Goal: Task Accomplishment & Management: Complete application form

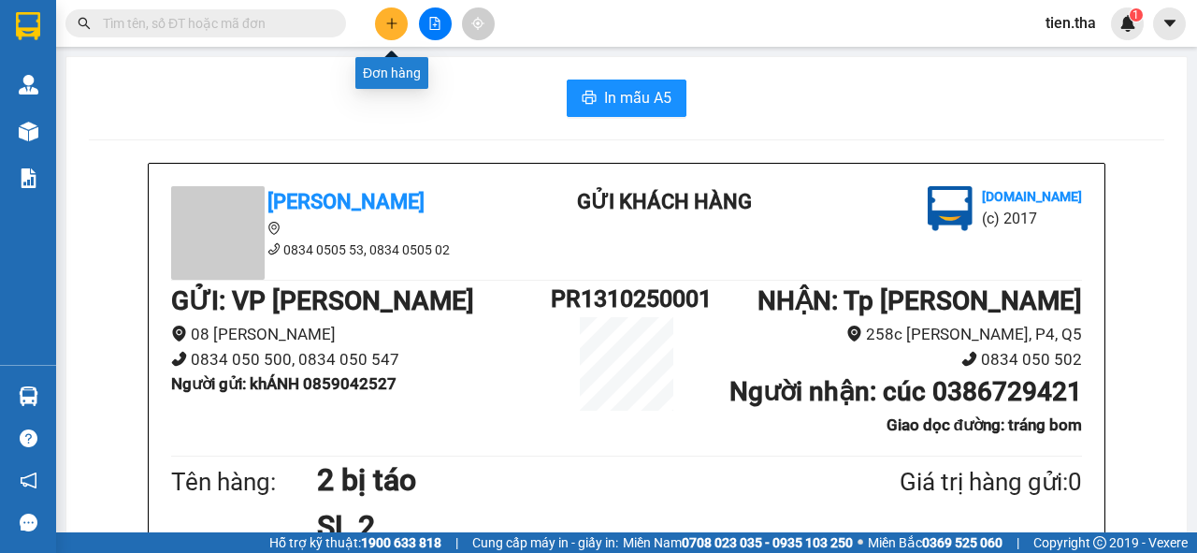
click at [390, 26] on icon "plus" at bounding box center [391, 23] width 13 height 13
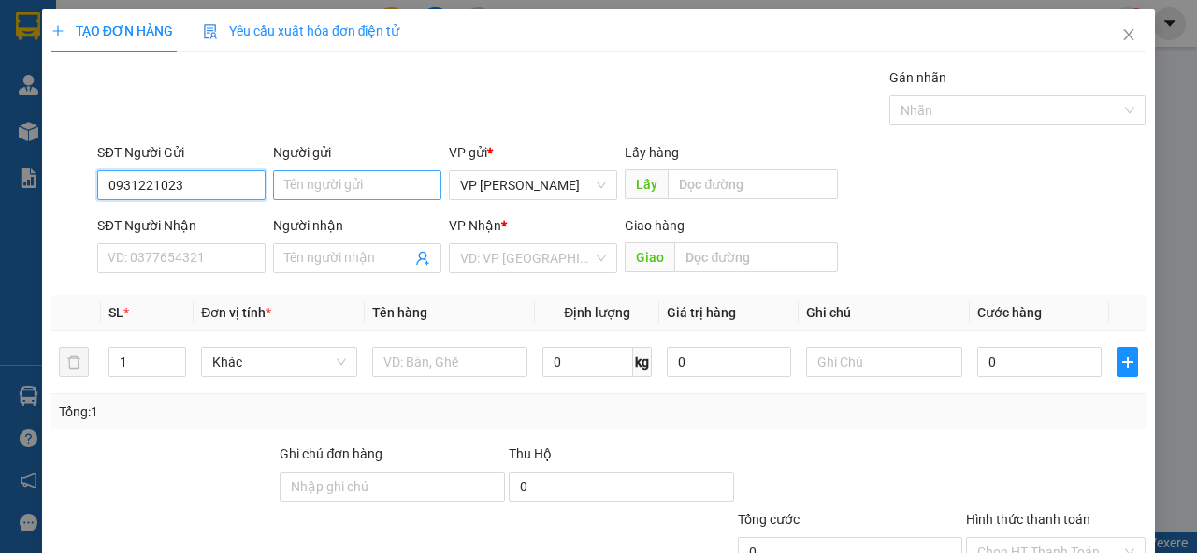
type input "0931221023"
click at [337, 184] on input "Người gửi" at bounding box center [357, 185] width 168 height 30
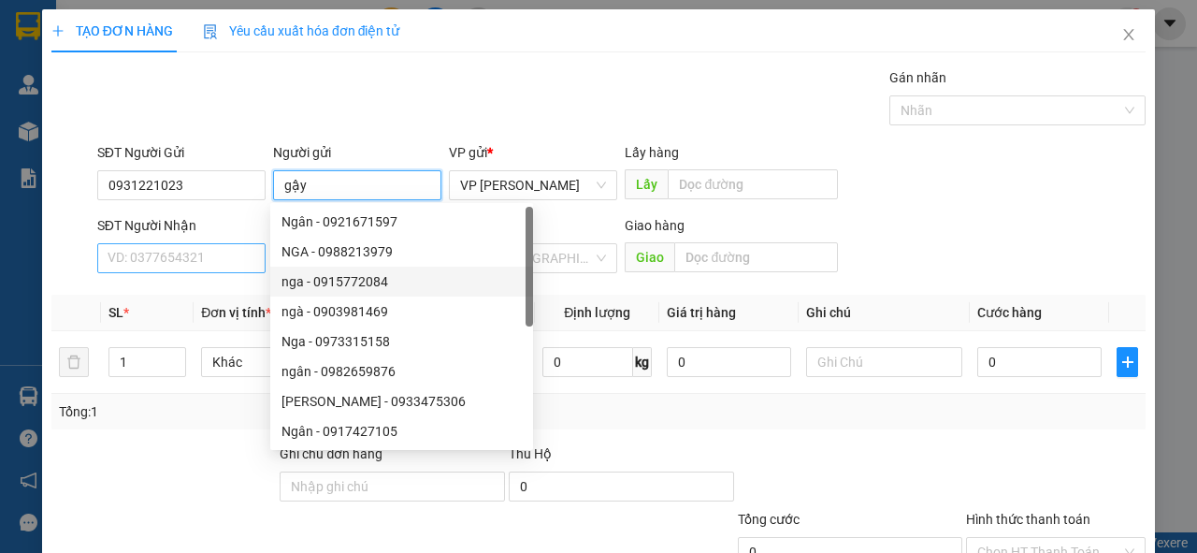
type input "gậy"
click at [175, 261] on input "SĐT Người Nhận" at bounding box center [181, 258] width 168 height 30
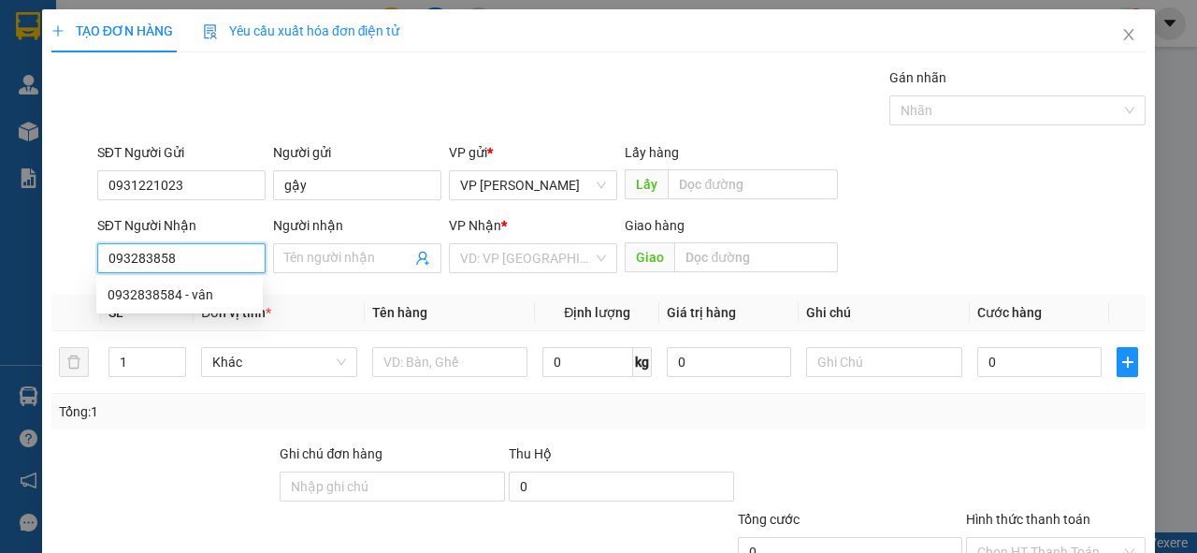
type input "0932838584"
click at [210, 294] on div "0932838584 - vân" at bounding box center [180, 294] width 144 height 21
type input "vân"
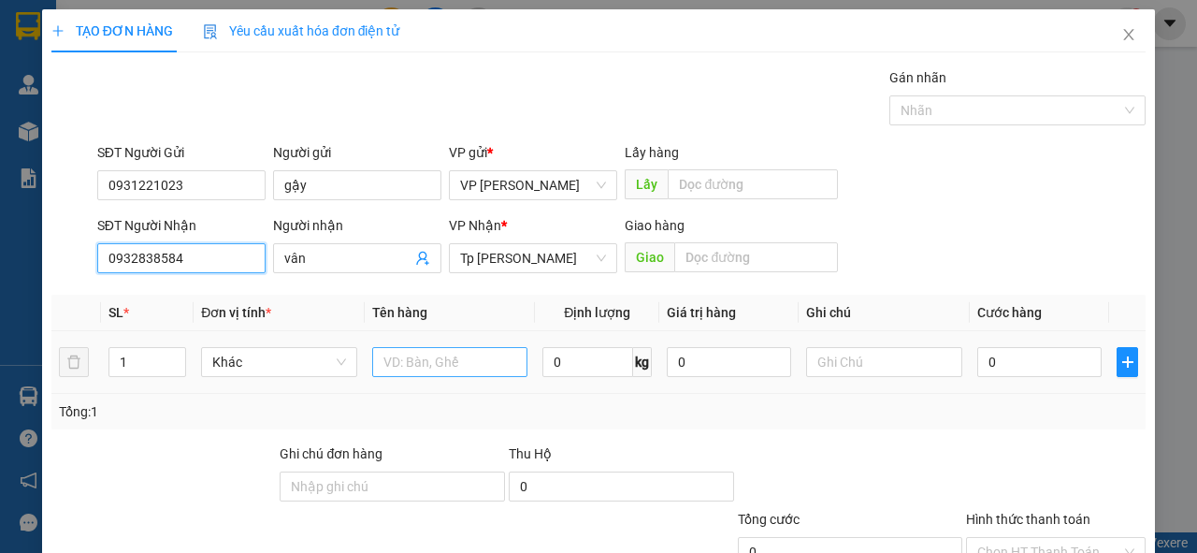
type input "0932838584"
click at [402, 362] on input "text" at bounding box center [450, 362] width 156 height 30
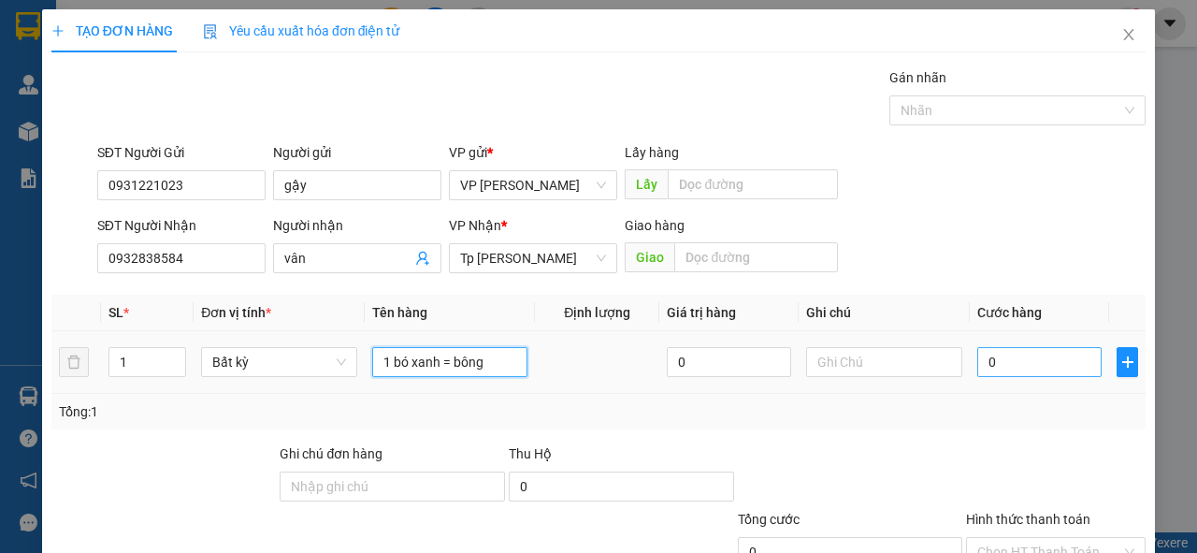
type input "1 bó xanh = bông"
click at [1012, 367] on input "0" at bounding box center [1039, 362] width 124 height 30
type input "4"
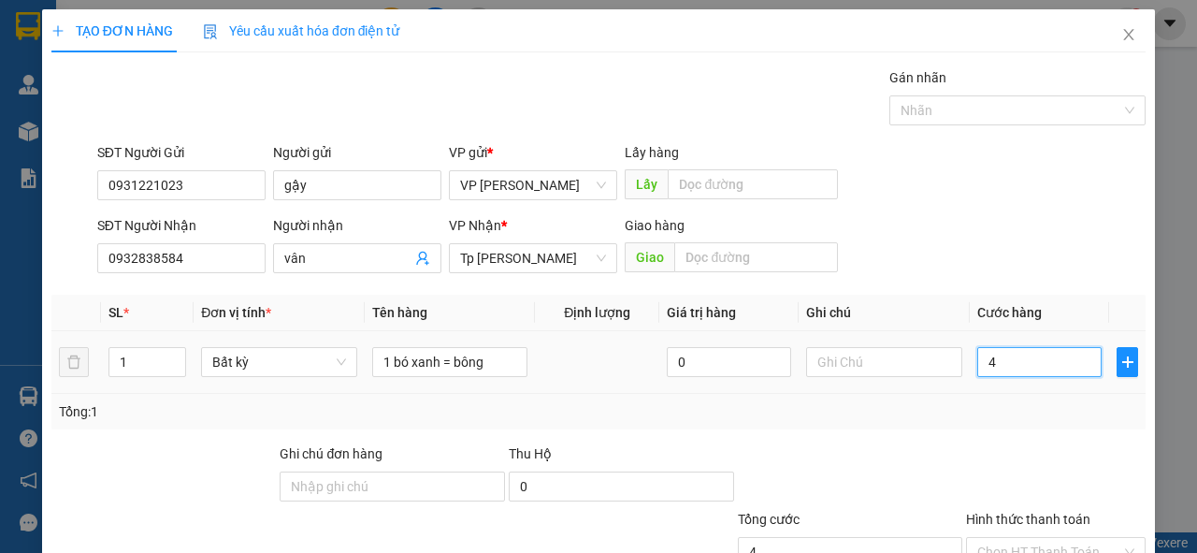
type input "40"
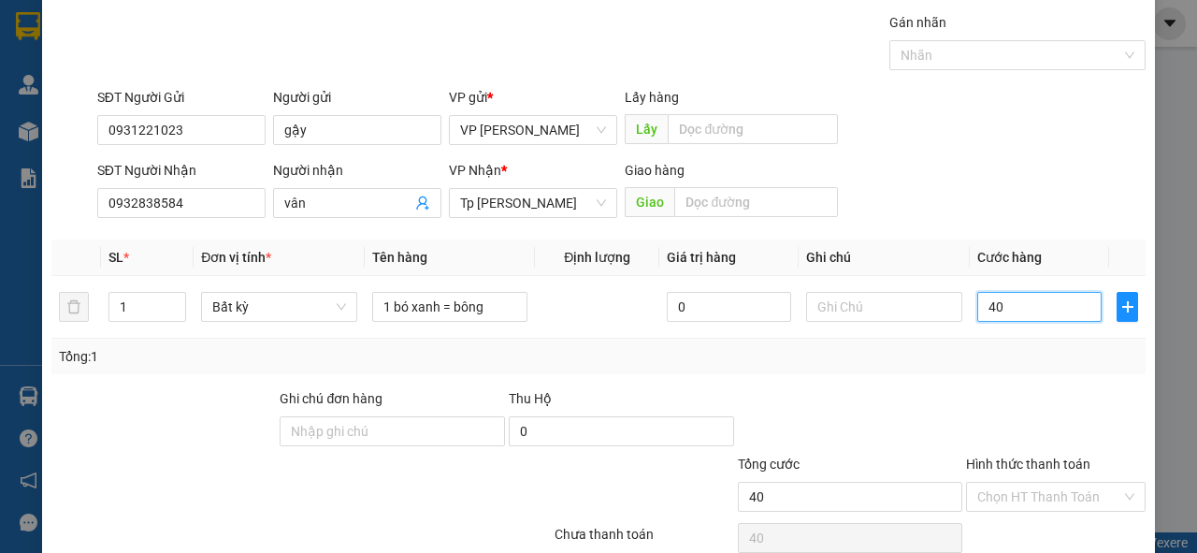
scroll to position [137, 0]
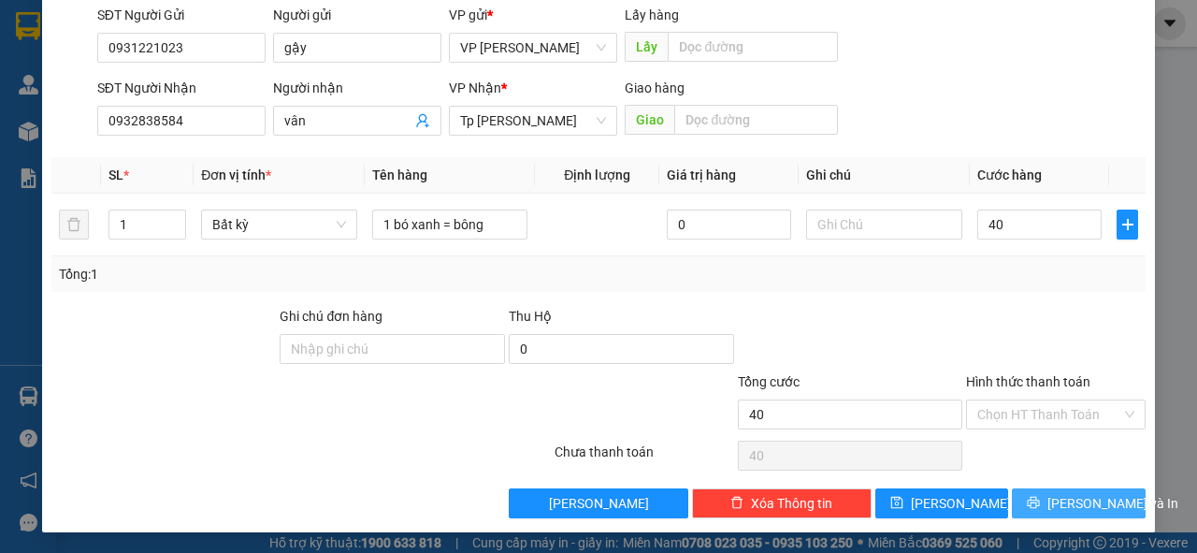
type input "40.000"
click at [1052, 497] on button "[PERSON_NAME] và In" at bounding box center [1079, 503] width 134 height 30
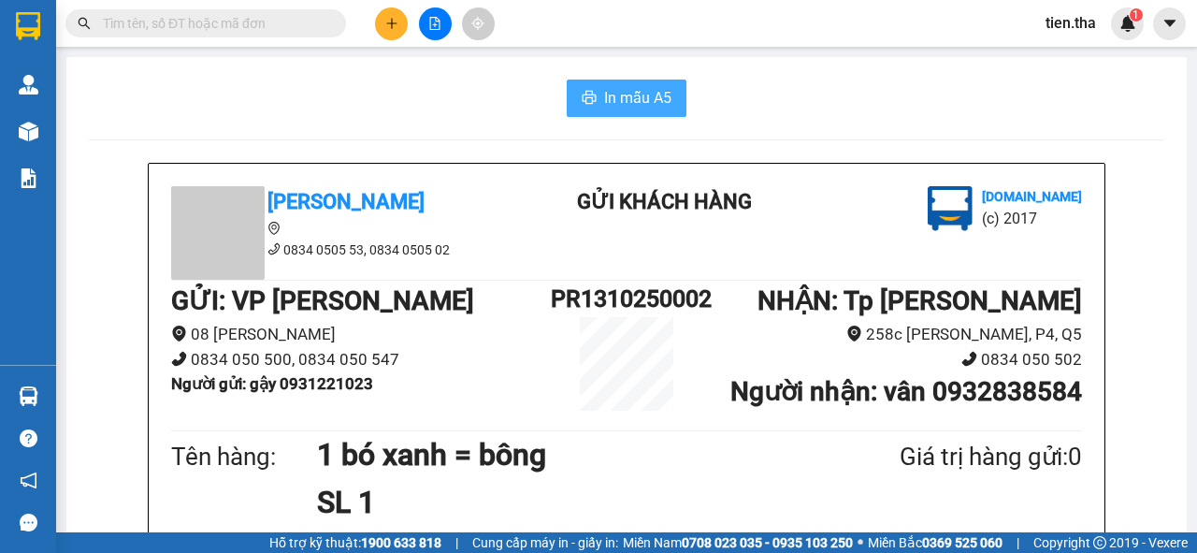
click at [625, 97] on span "In mẫu A5" at bounding box center [637, 97] width 67 height 23
click at [210, 26] on input "text" at bounding box center [213, 23] width 221 height 21
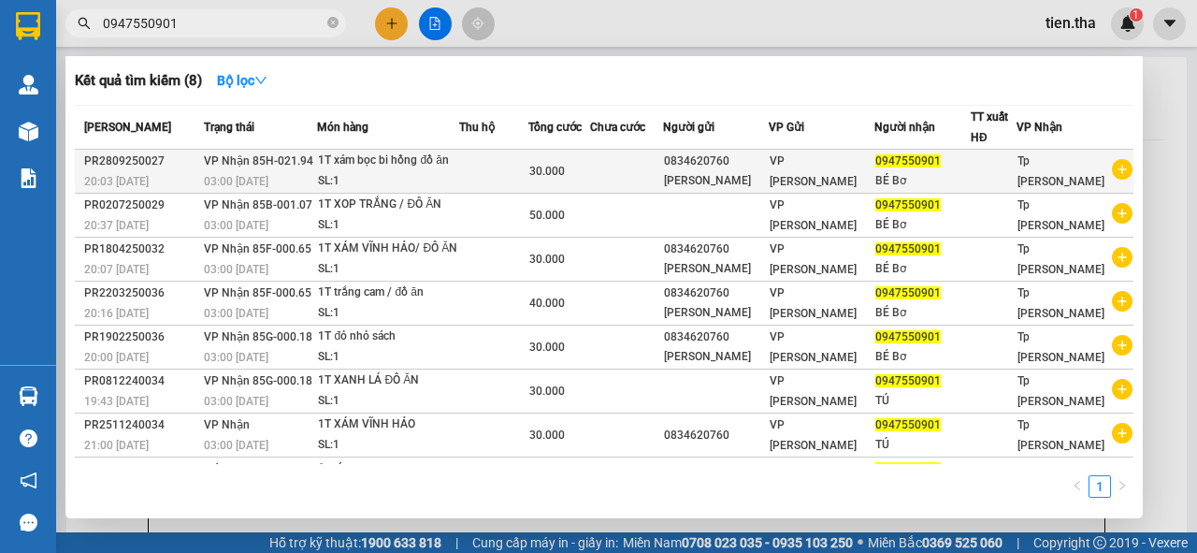
type input "0947550901"
click at [341, 166] on div "1T xám bọc bi hồng đồ ăn" at bounding box center [388, 161] width 140 height 21
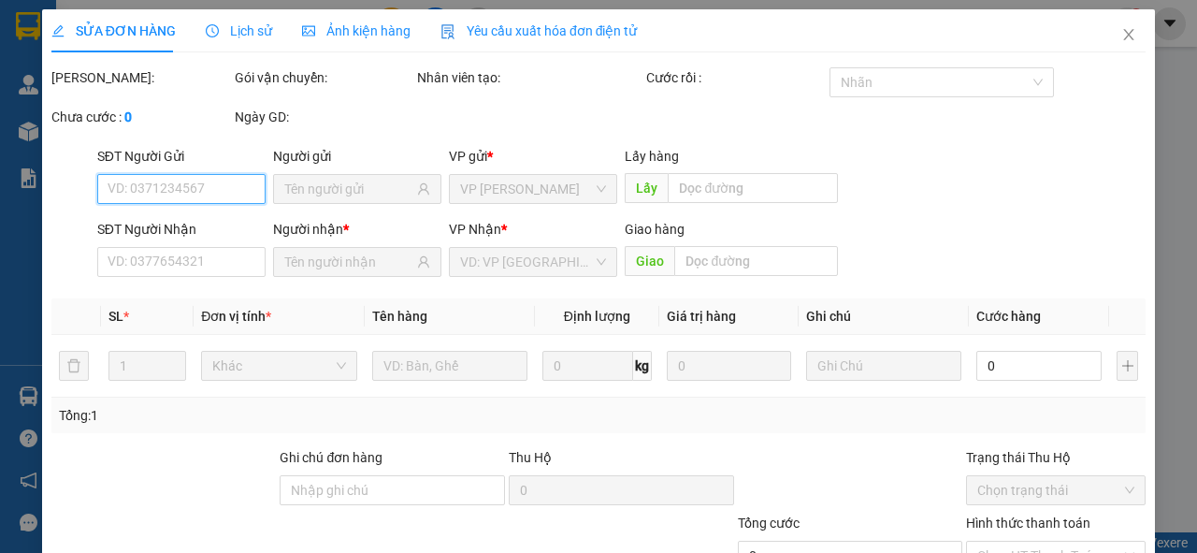
type input "0834620760"
type input "0947550901"
type input "30.000"
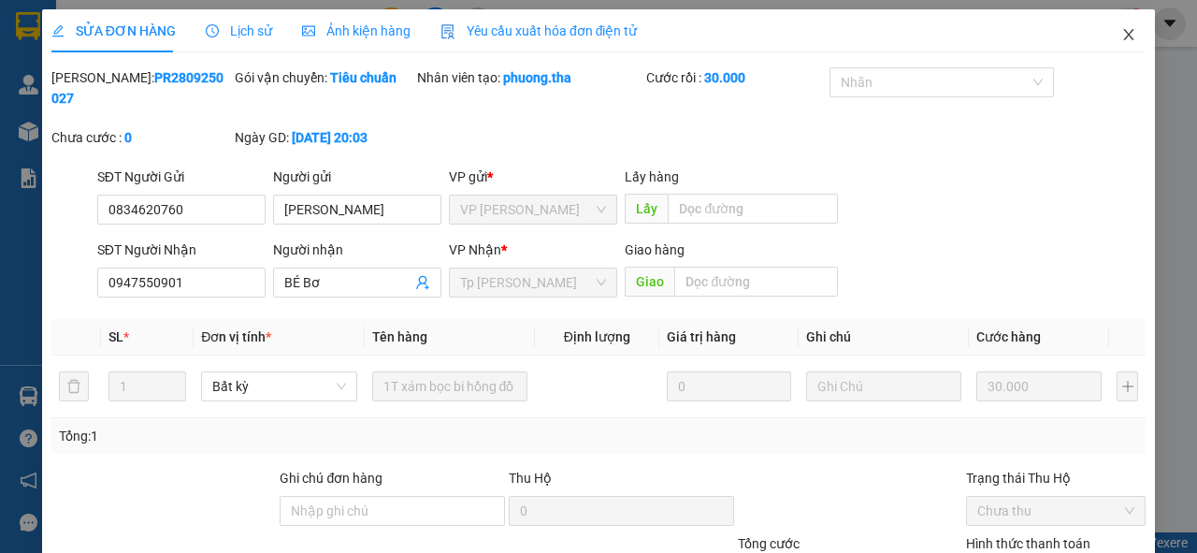
click at [1124, 34] on icon "close" at bounding box center [1129, 34] width 10 height 11
